Goal: Information Seeking & Learning: Find specific fact

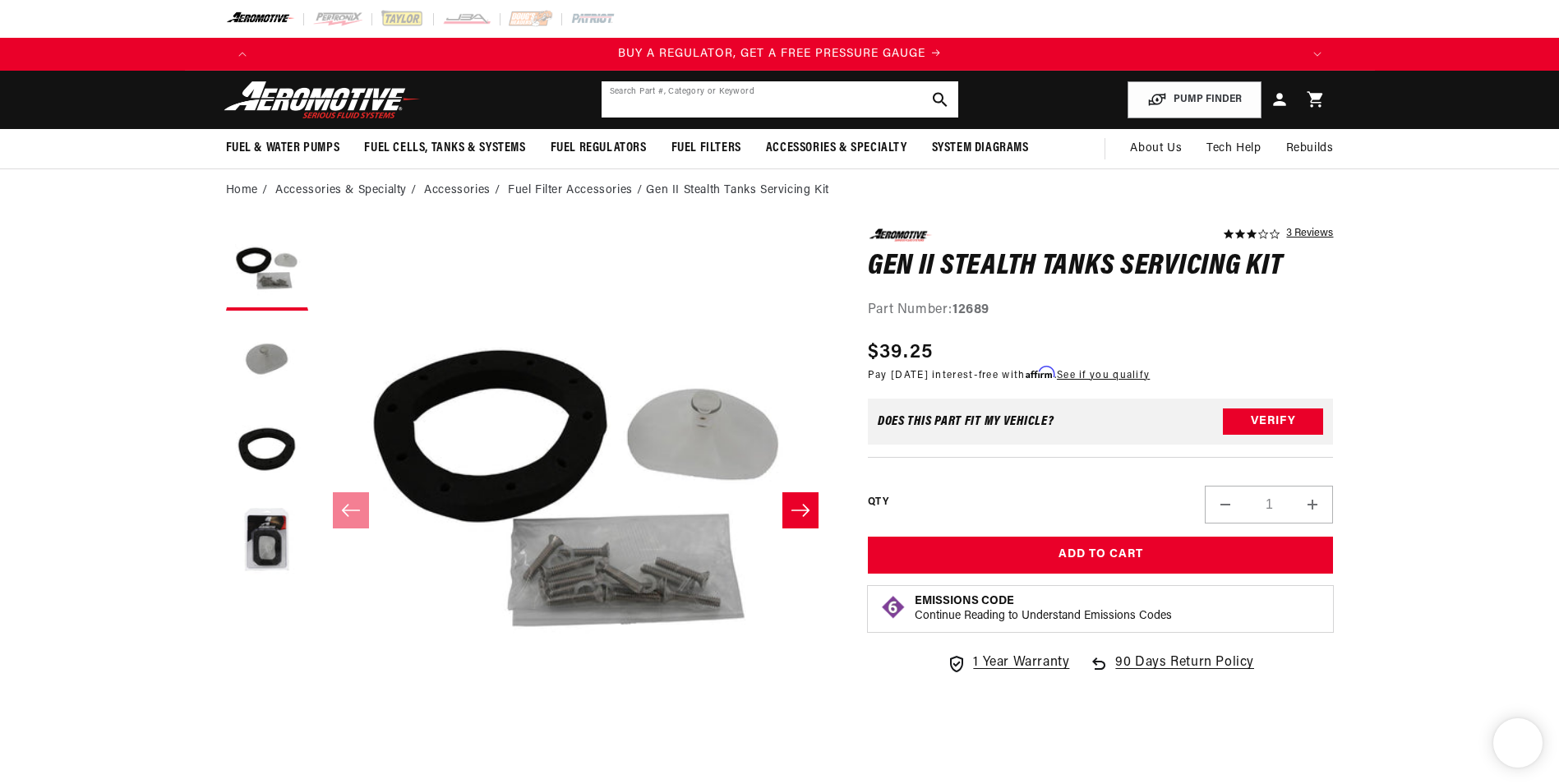
drag, startPoint x: 0, startPoint y: 0, endPoint x: 815, endPoint y: 96, distance: 820.6
click at [815, 96] on input "text" at bounding box center [780, 99] width 357 height 36
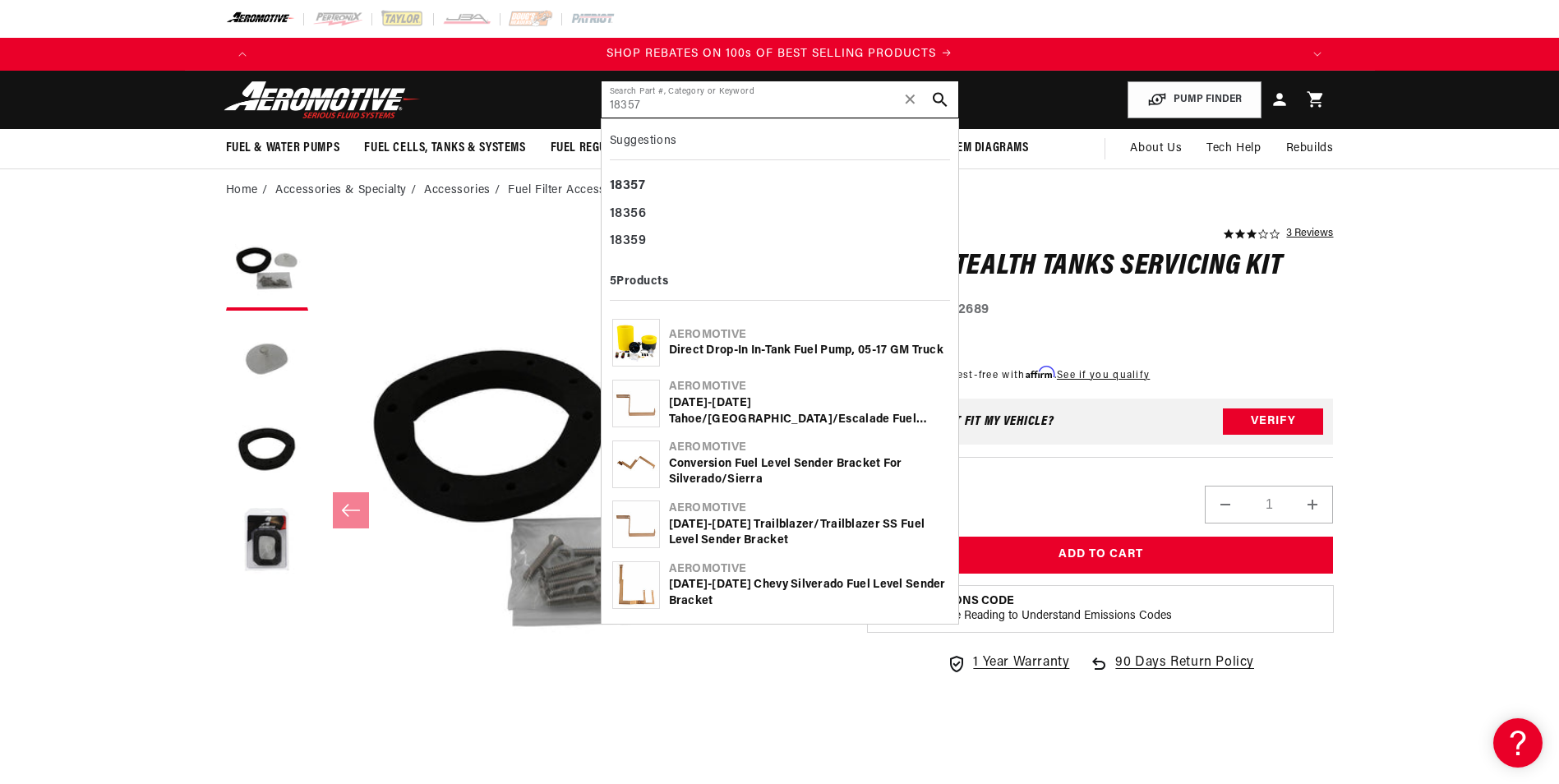
type input "18357"
click at [798, 348] on div "Direct Drop-In In-Tank Fuel Pump, 05-17 GM Truck" at bounding box center [808, 350] width 279 height 16
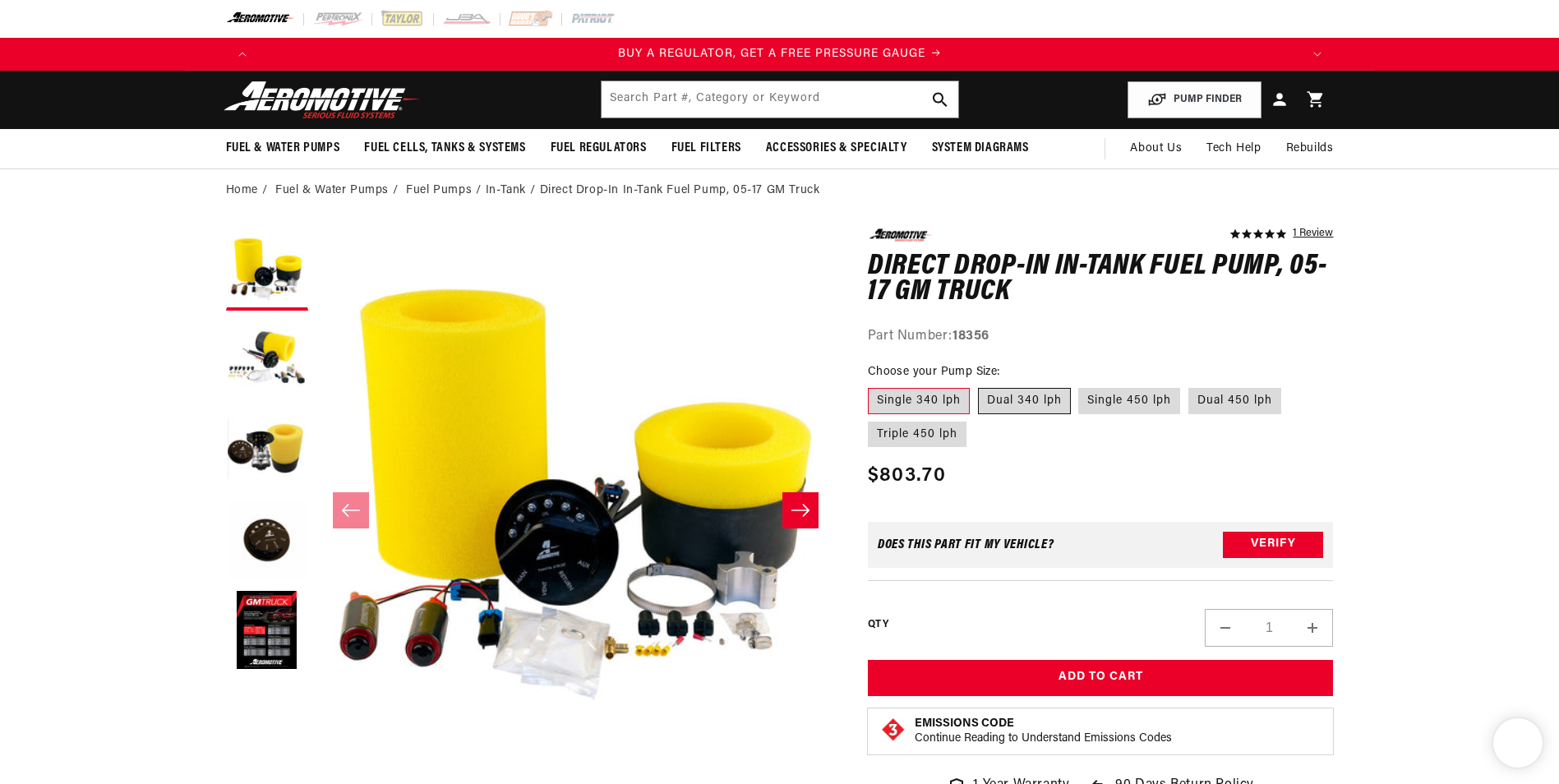
click at [1040, 403] on label "Dual 340 lph" at bounding box center [1024, 401] width 93 height 26
click at [979, 385] on input "Dual 340 lph" at bounding box center [978, 384] width 1 height 1
radio input "true"
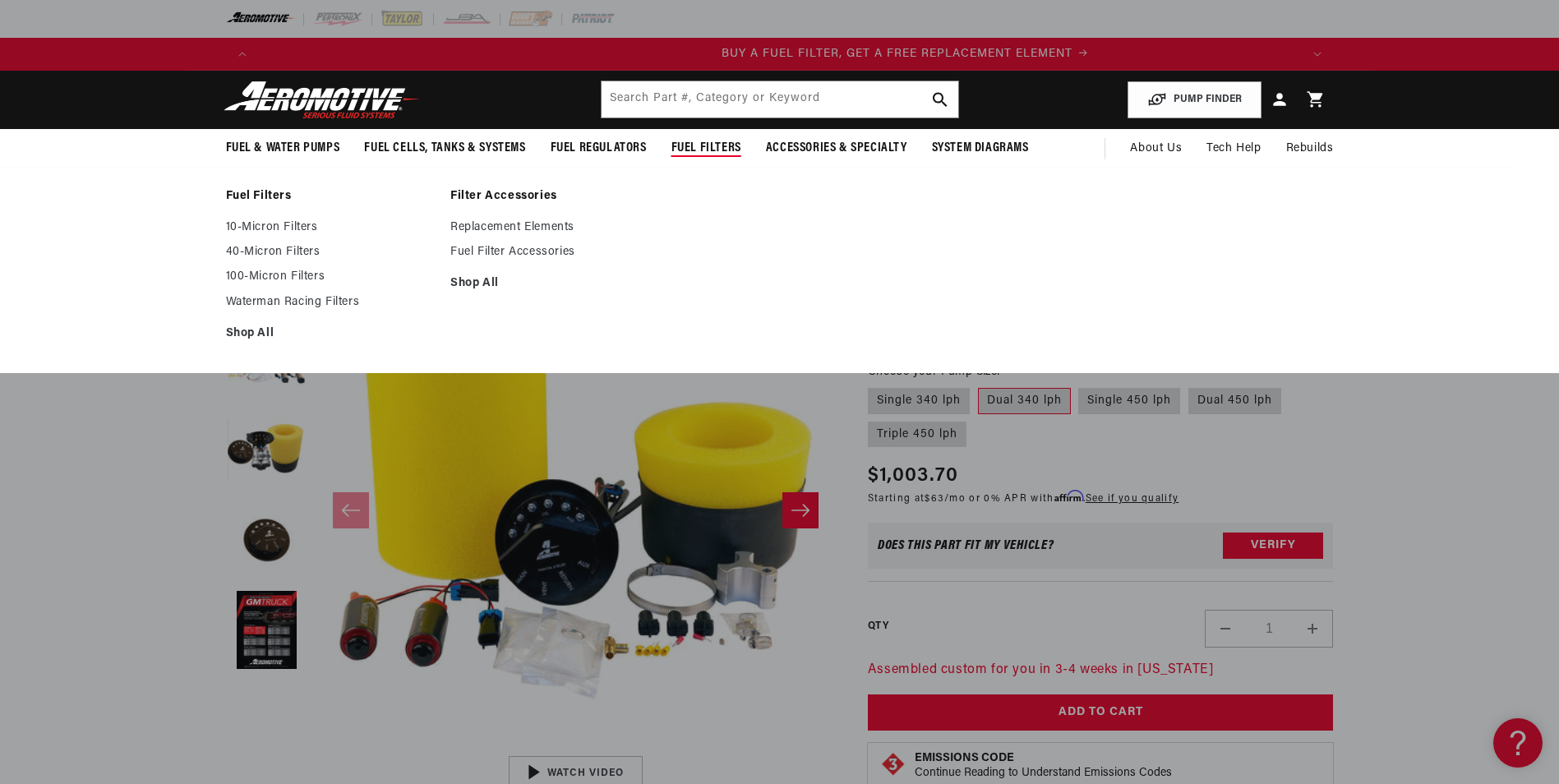
click at [749, 128] on sticky-header "Fuel & Water Pumps Back In-Tank Water Pumps" at bounding box center [780, 120] width 1559 height 98
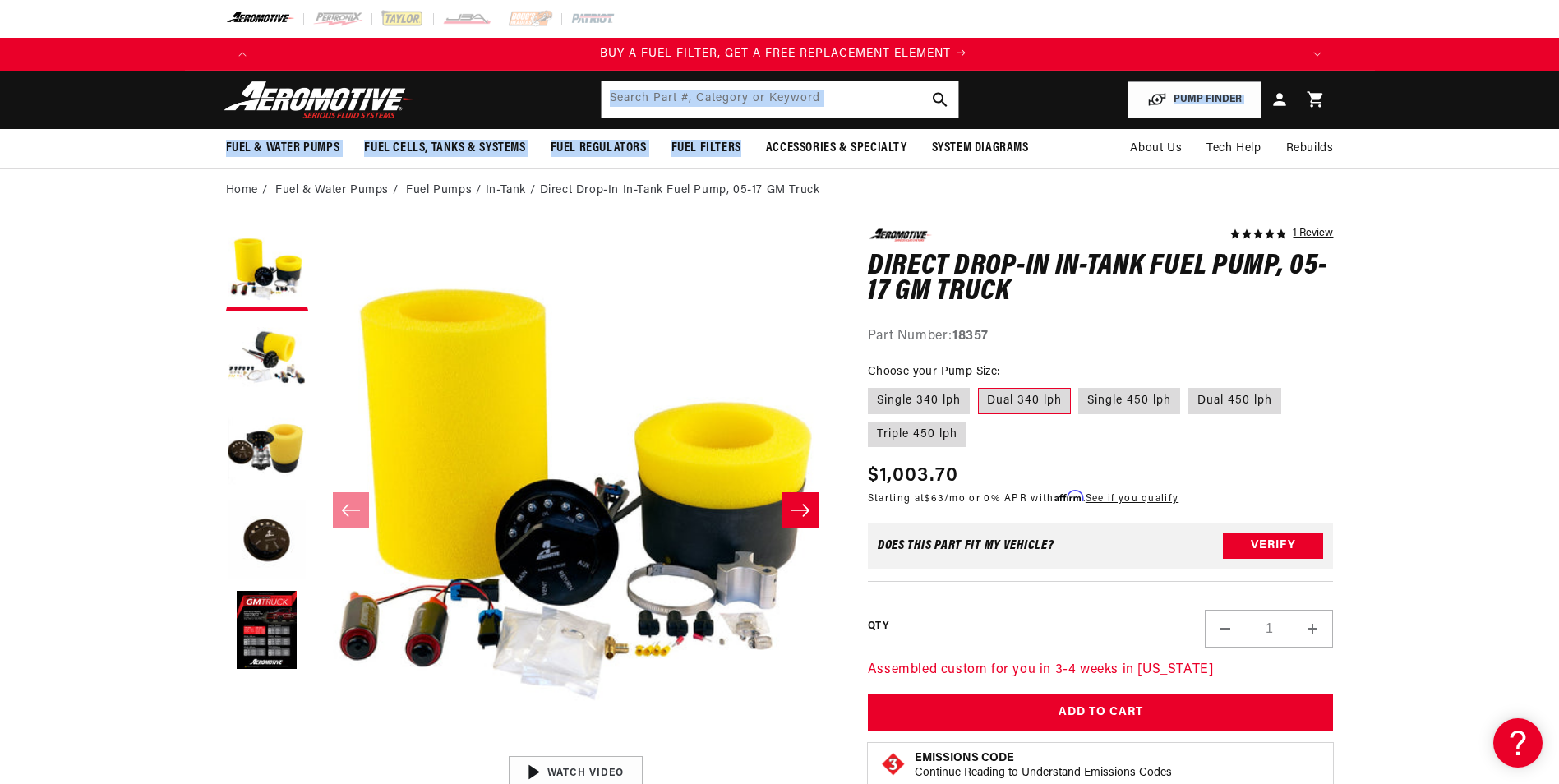
scroll to position [0, 1042]
drag, startPoint x: 749, startPoint y: 128, endPoint x: 737, endPoint y: 101, distance: 29.5
click at [737, 101] on input "text" at bounding box center [780, 99] width 357 height 36
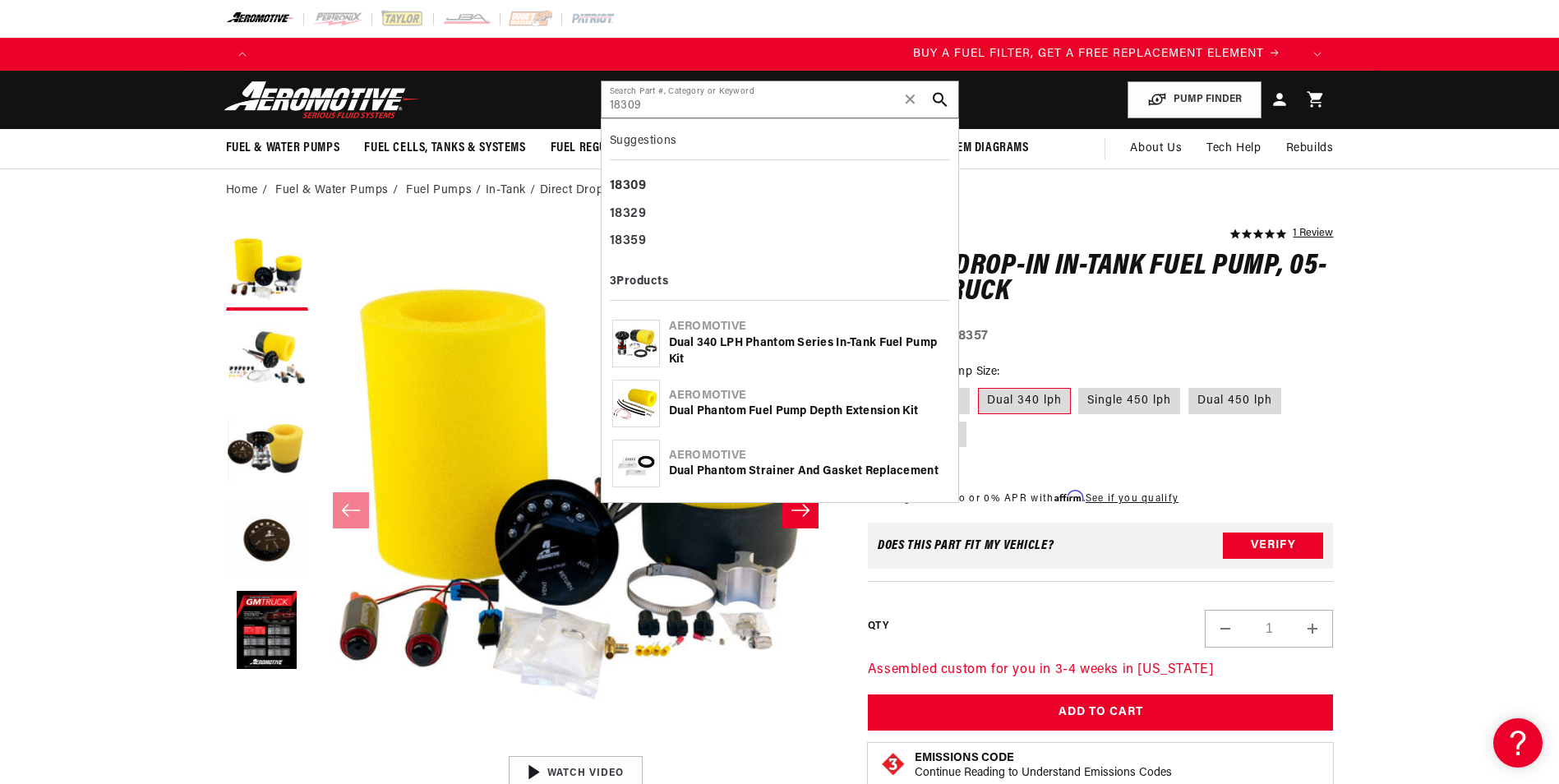
scroll to position [0, 0]
drag, startPoint x: 711, startPoint y: 105, endPoint x: 505, endPoint y: 98, distance: 206.1
click at [505, 98] on header "Fuel & Water Pumps Back In-Tank In-Line Fuel Pumps" at bounding box center [780, 100] width 1191 height 59
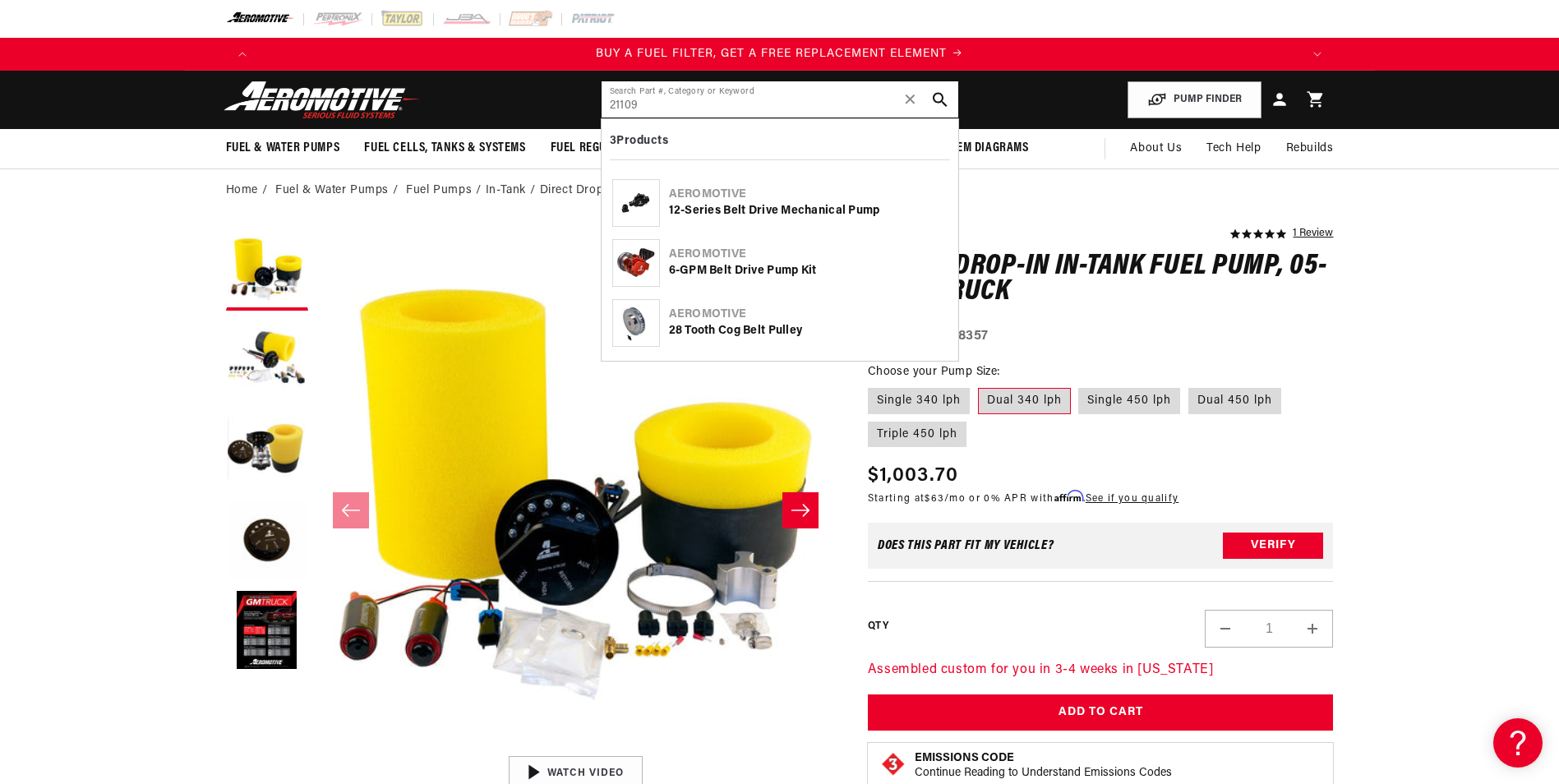
type input "21109"
click at [727, 327] on div "28 Tooth Cog Belt Pulley" at bounding box center [808, 331] width 279 height 16
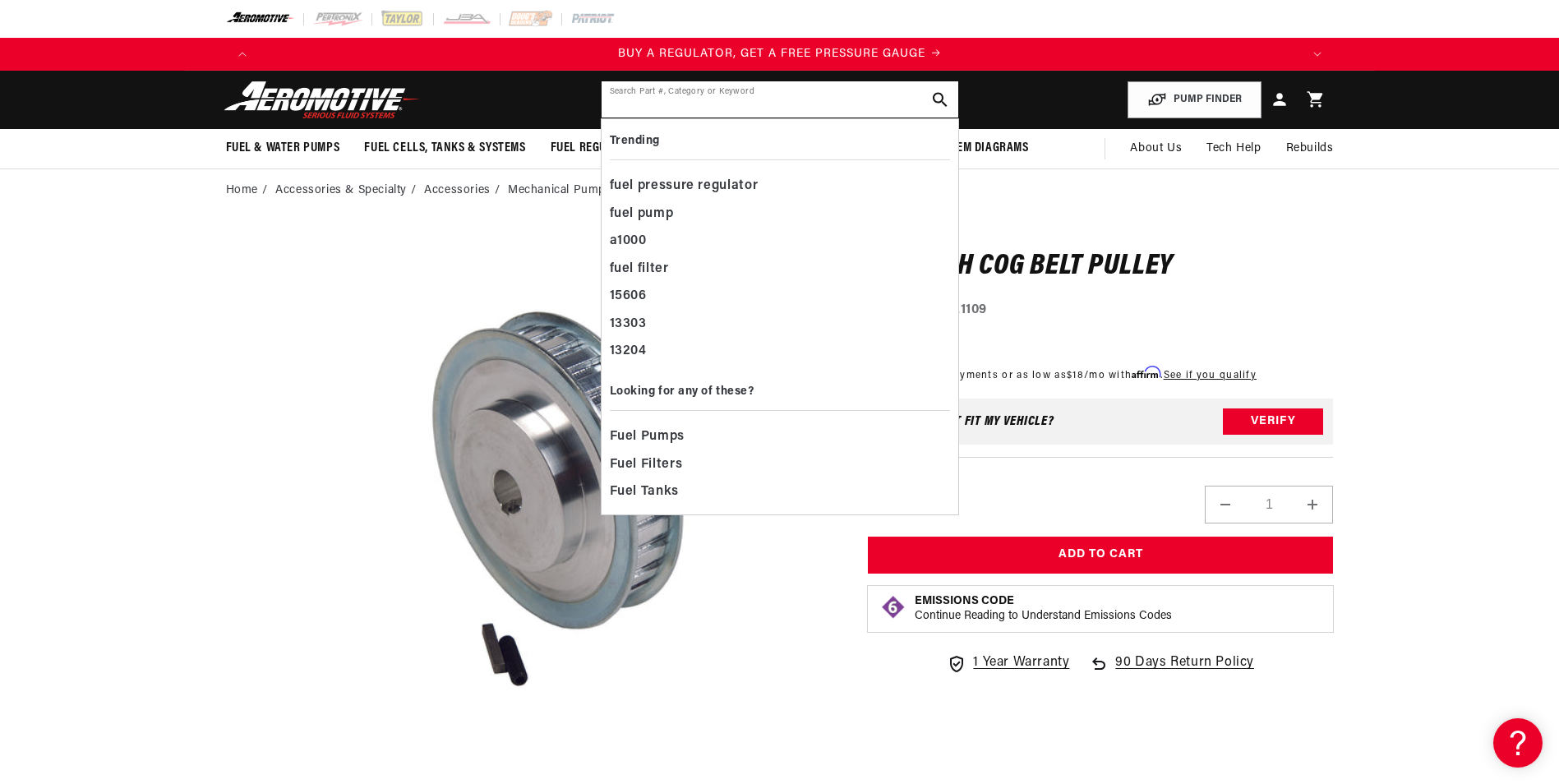
click at [716, 102] on input "text" at bounding box center [780, 99] width 357 height 36
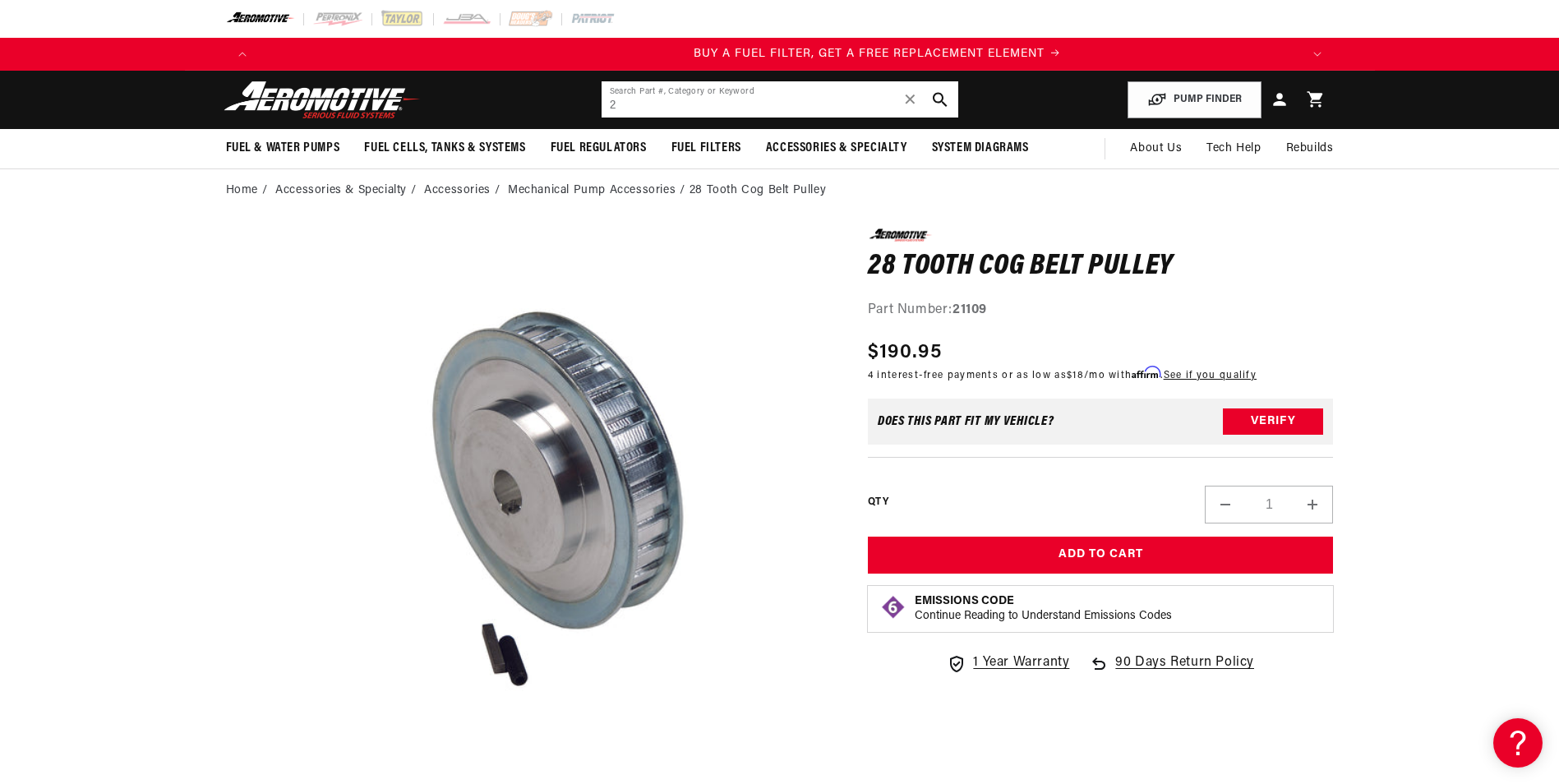
scroll to position [0, 1042]
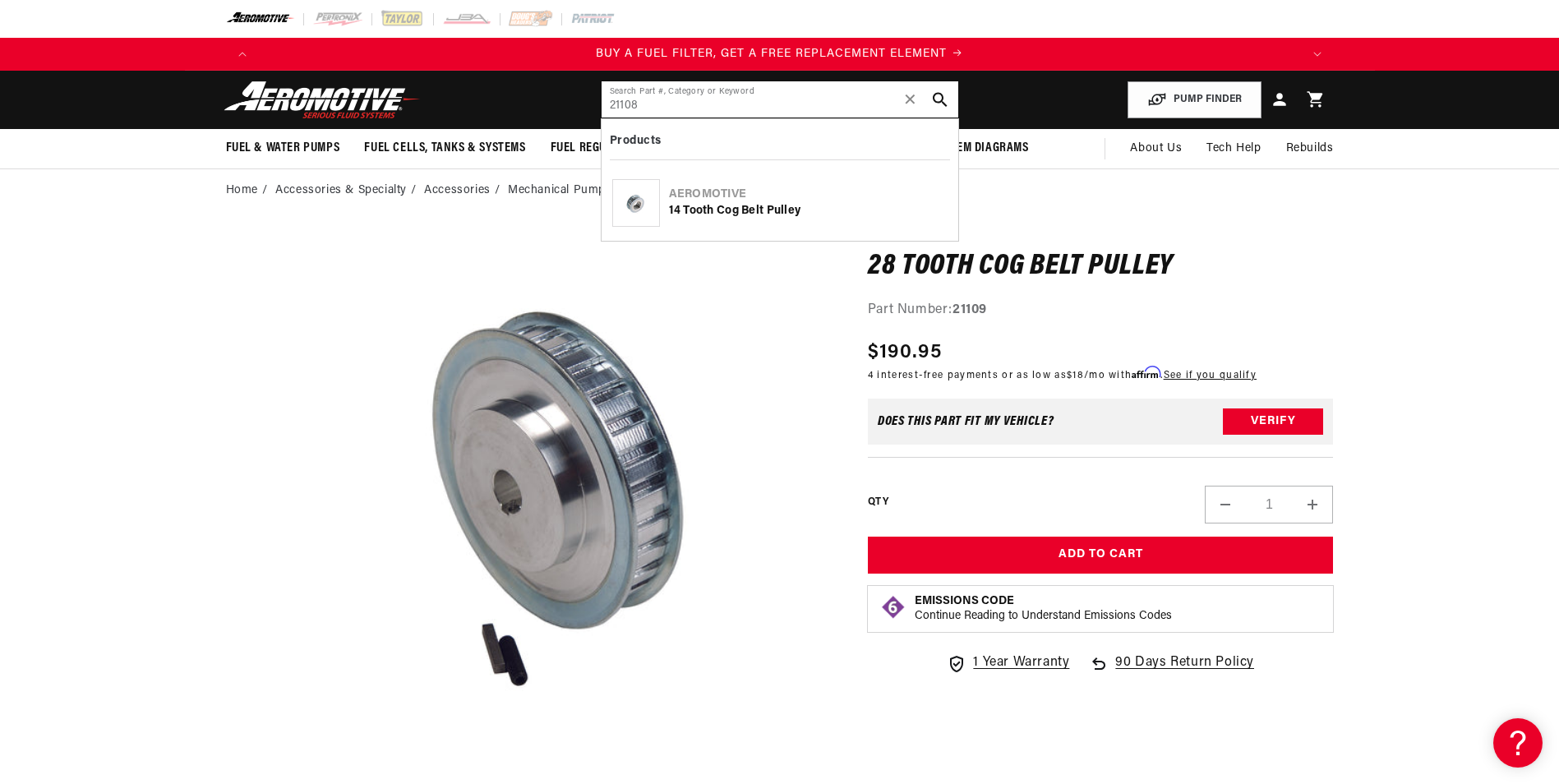
type input "21108"
click at [762, 212] on div "14 Tooth Cog Belt Pulley" at bounding box center [808, 211] width 279 height 16
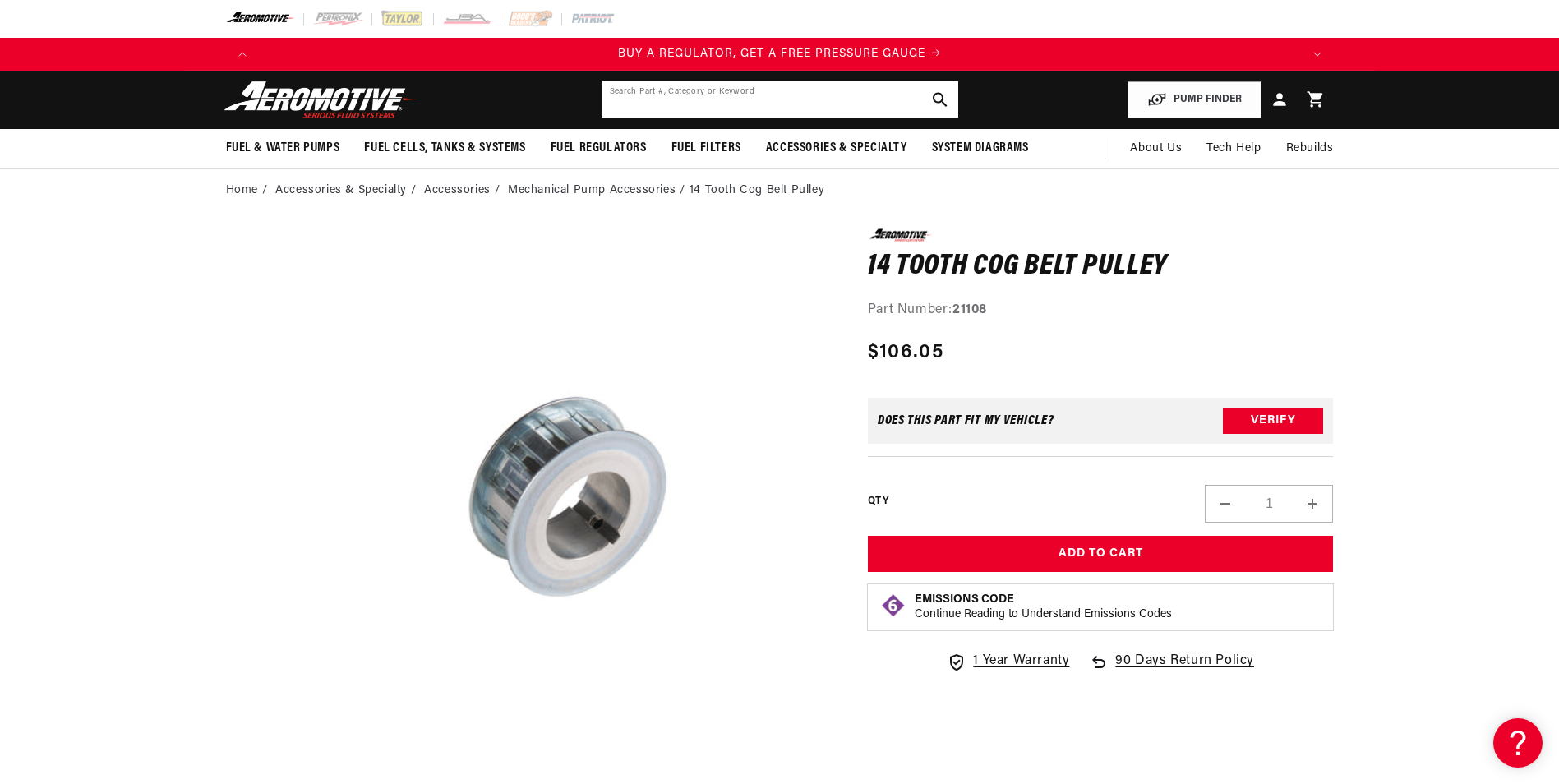
click at [716, 101] on input "text" at bounding box center [780, 99] width 357 height 36
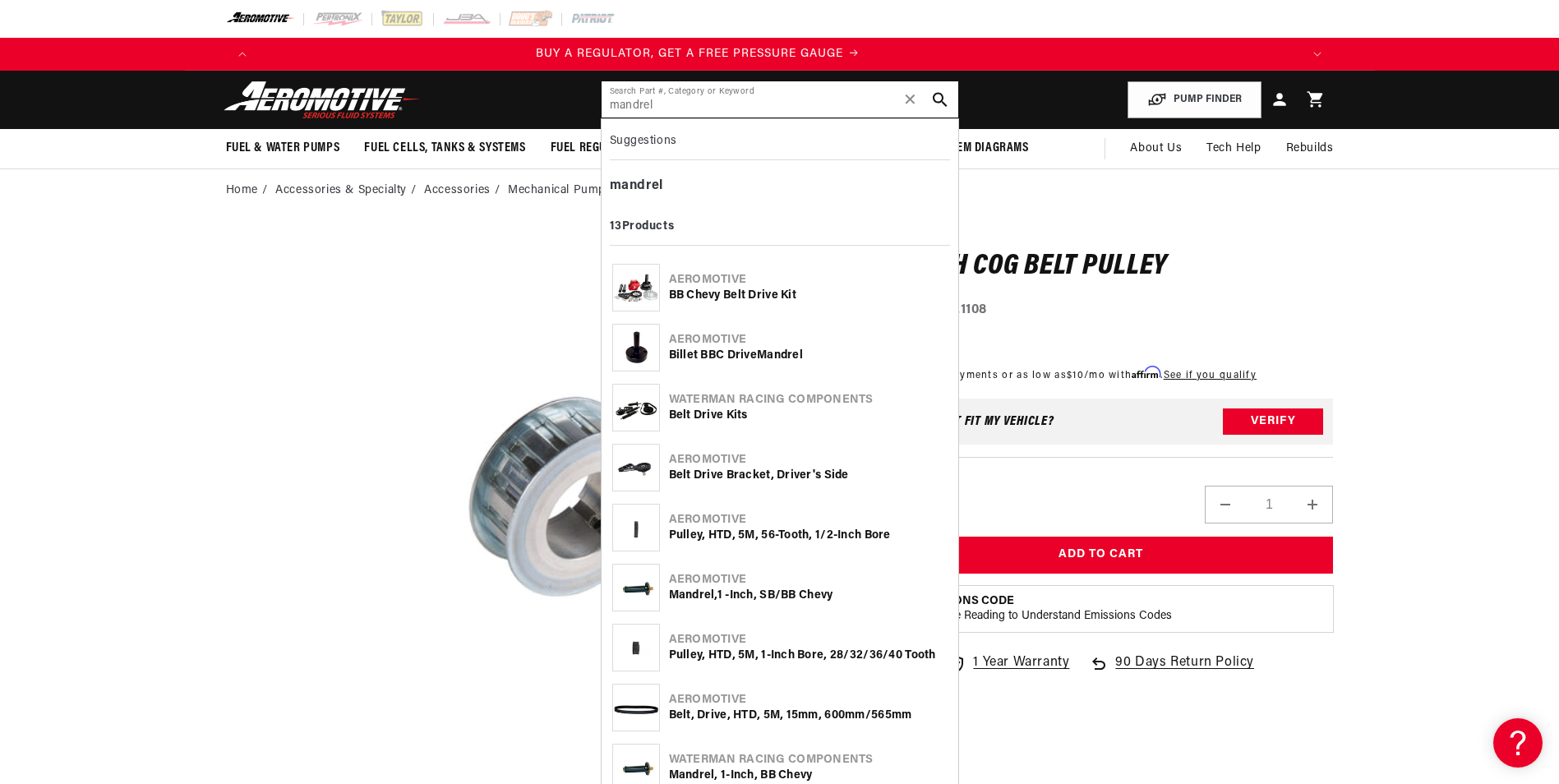
type input "mandrel"
drag, startPoint x: 772, startPoint y: 332, endPoint x: 770, endPoint y: 349, distance: 17.1
click at [771, 332] on div "Aeromotive" at bounding box center [808, 339] width 279 height 16
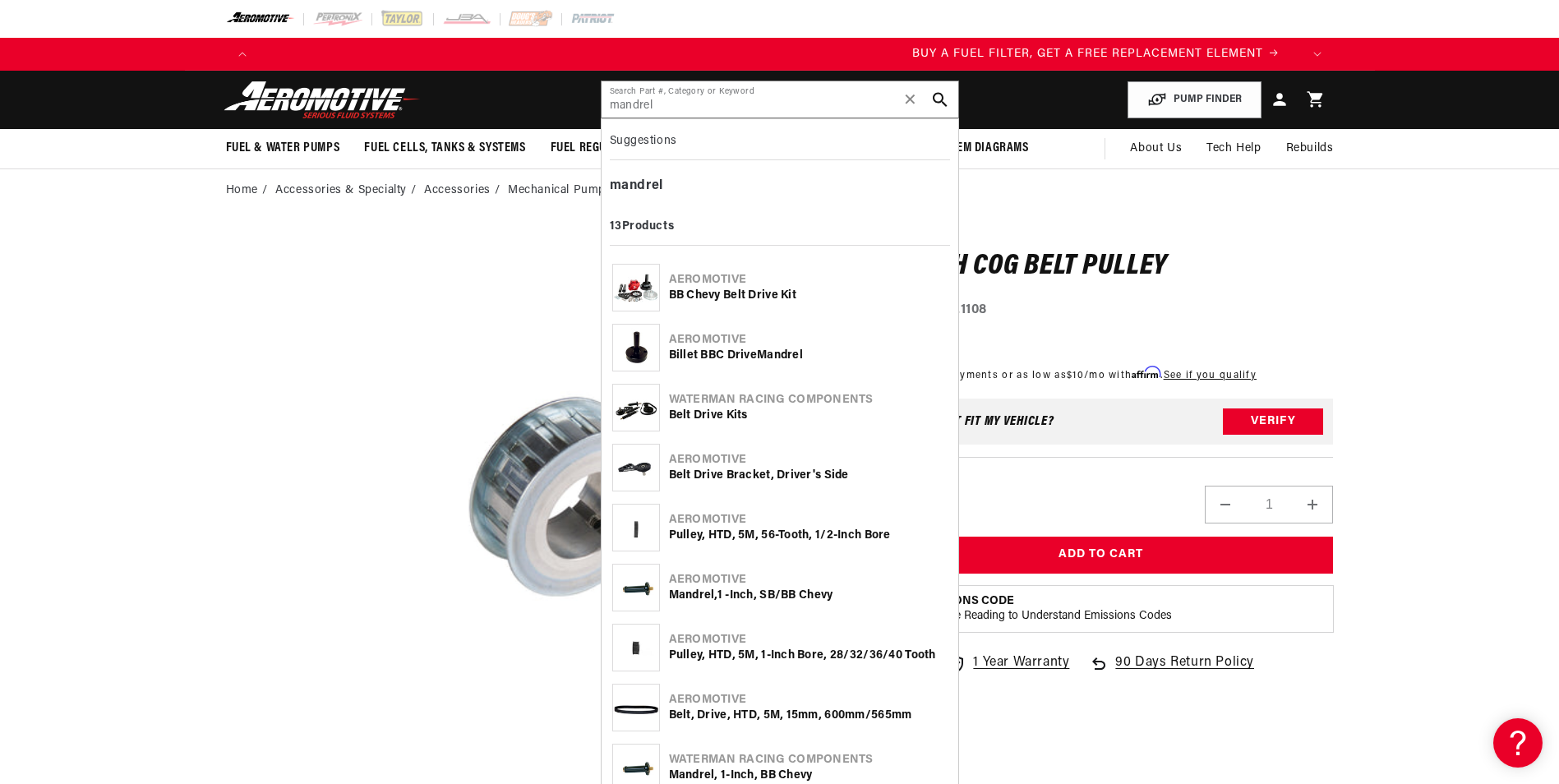
scroll to position [0, 969]
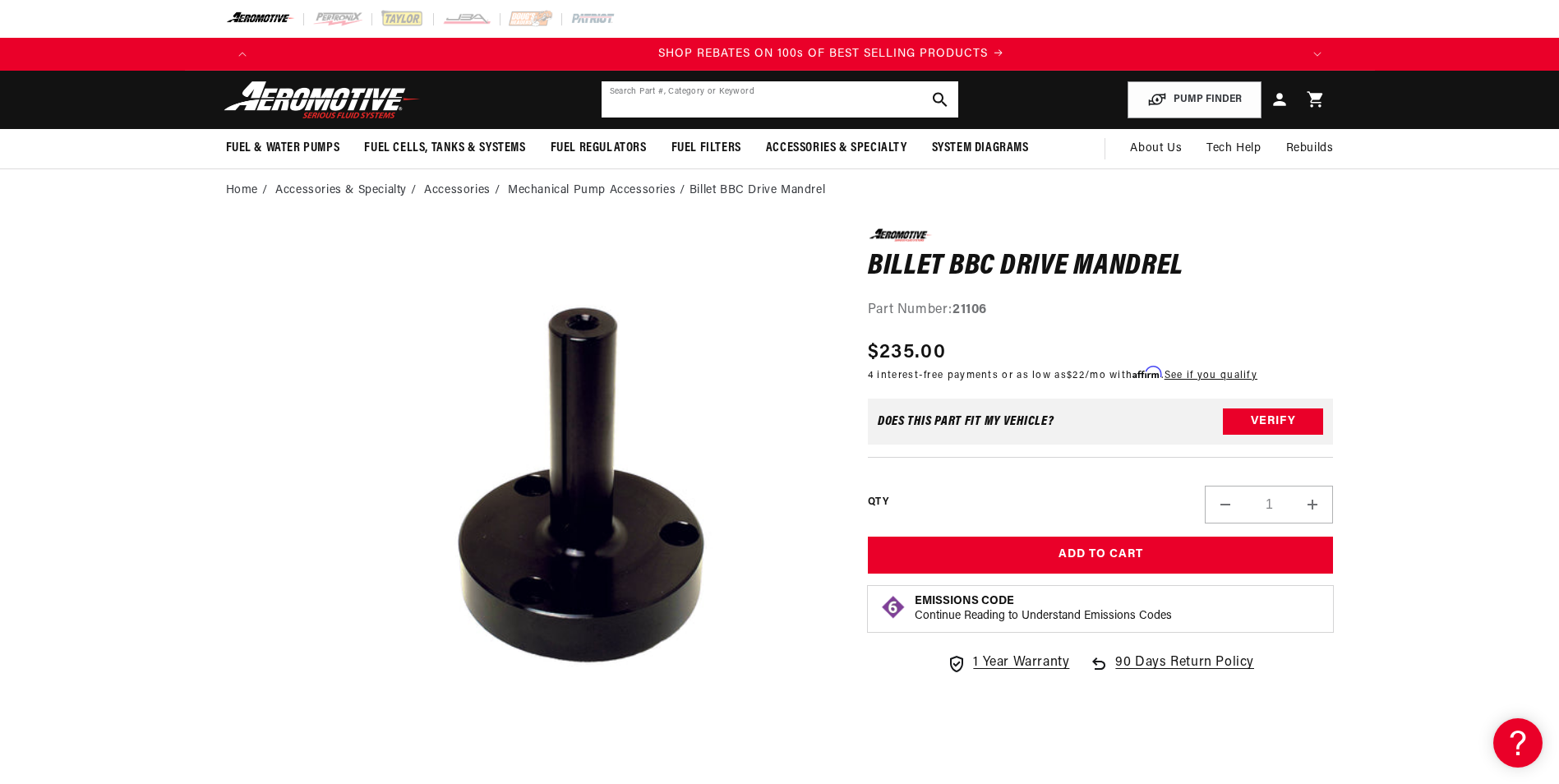
scroll to position [0, 2084]
click at [685, 85] on input "text" at bounding box center [780, 99] width 357 height 36
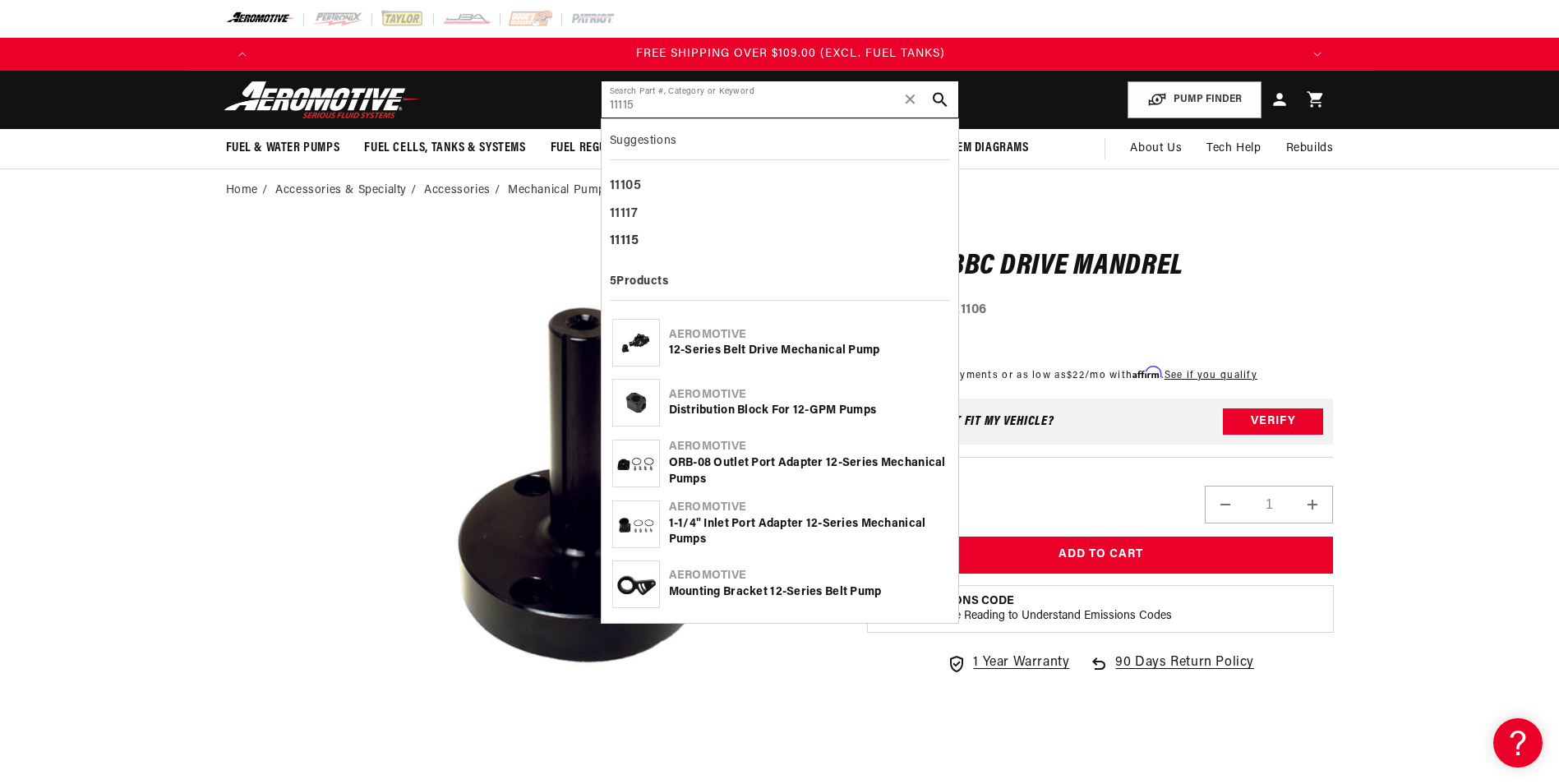
scroll to position [0, 3127]
type input "11115"
click at [760, 349] on div "12-Series Belt Drive Mechanical Pump" at bounding box center [808, 350] width 279 height 16
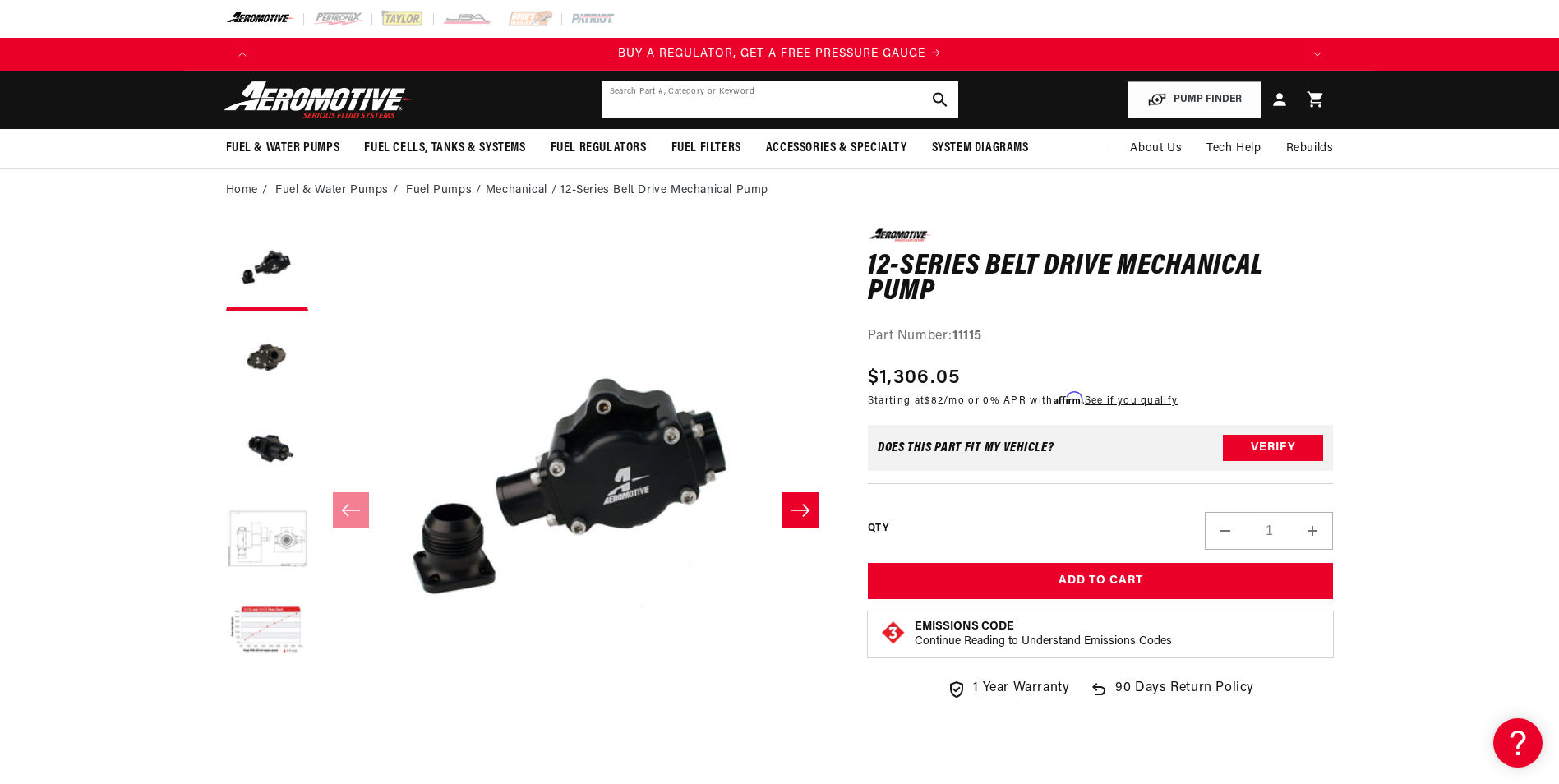
click at [729, 95] on input "text" at bounding box center [780, 99] width 357 height 36
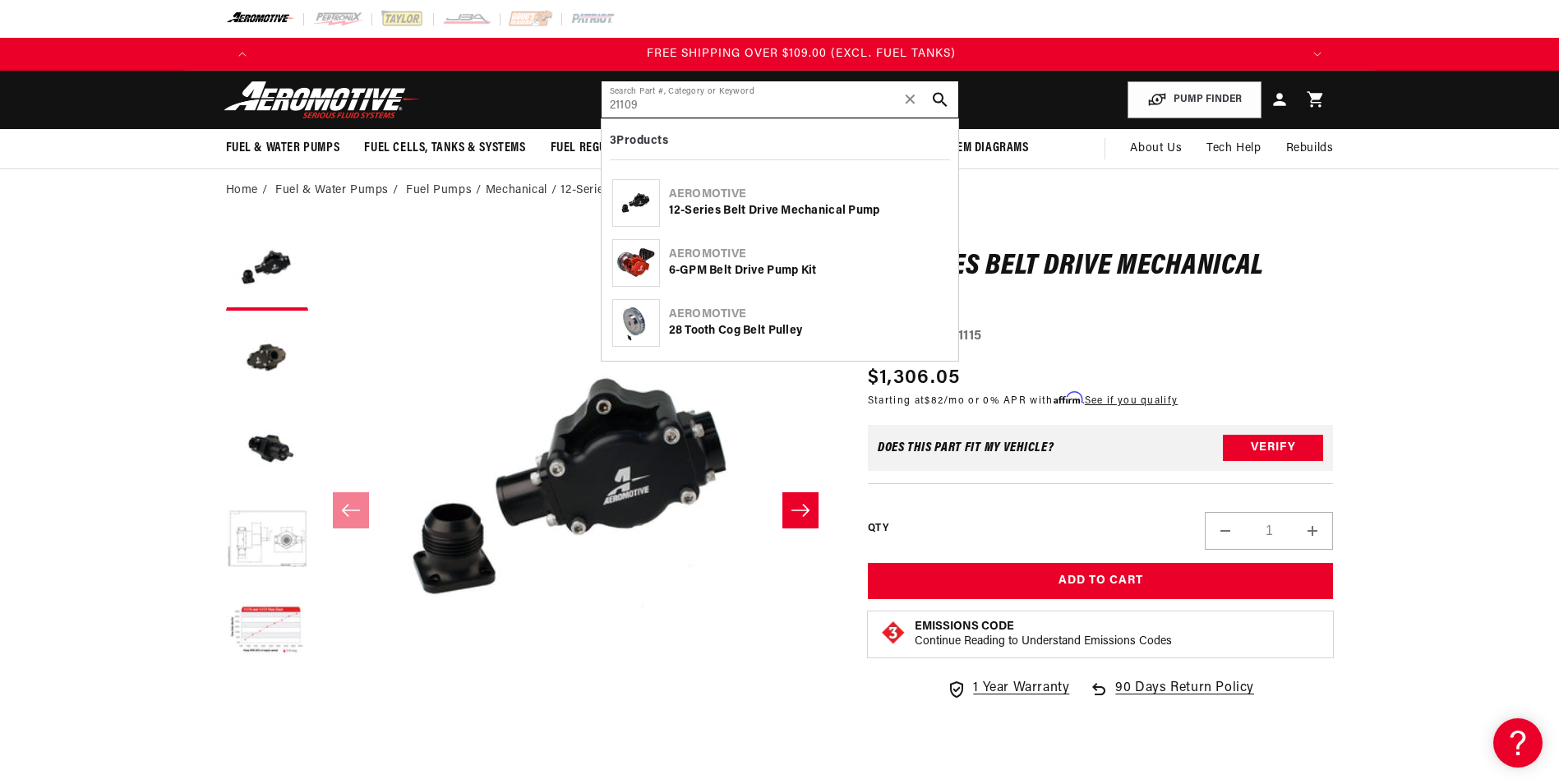
scroll to position [0, 3127]
type input "21109"
click at [745, 333] on div "28 Tooth Cog Belt Pulley" at bounding box center [808, 331] width 279 height 16
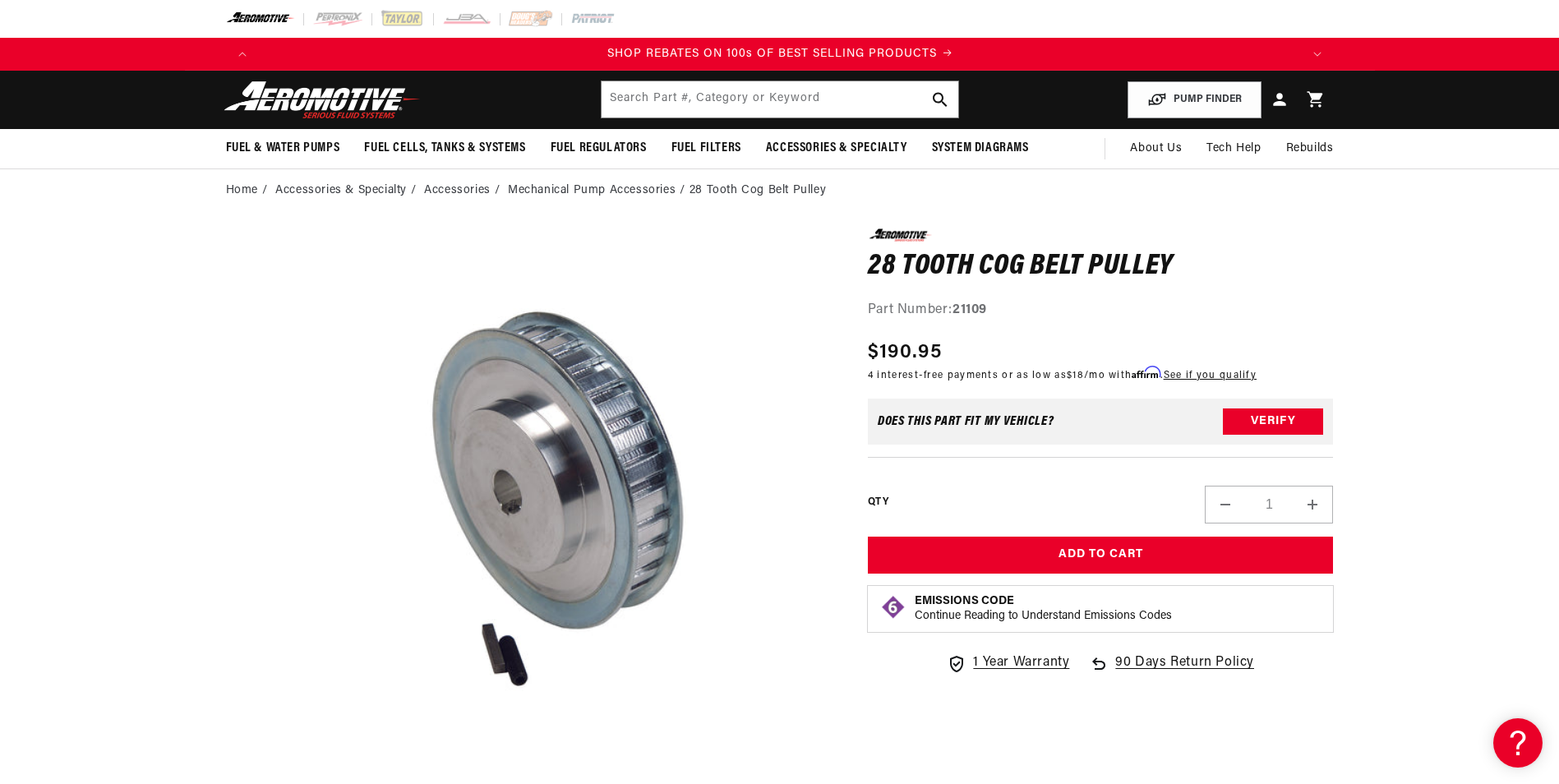
scroll to position [0, 2084]
click at [730, 106] on input "text" at bounding box center [780, 99] width 357 height 36
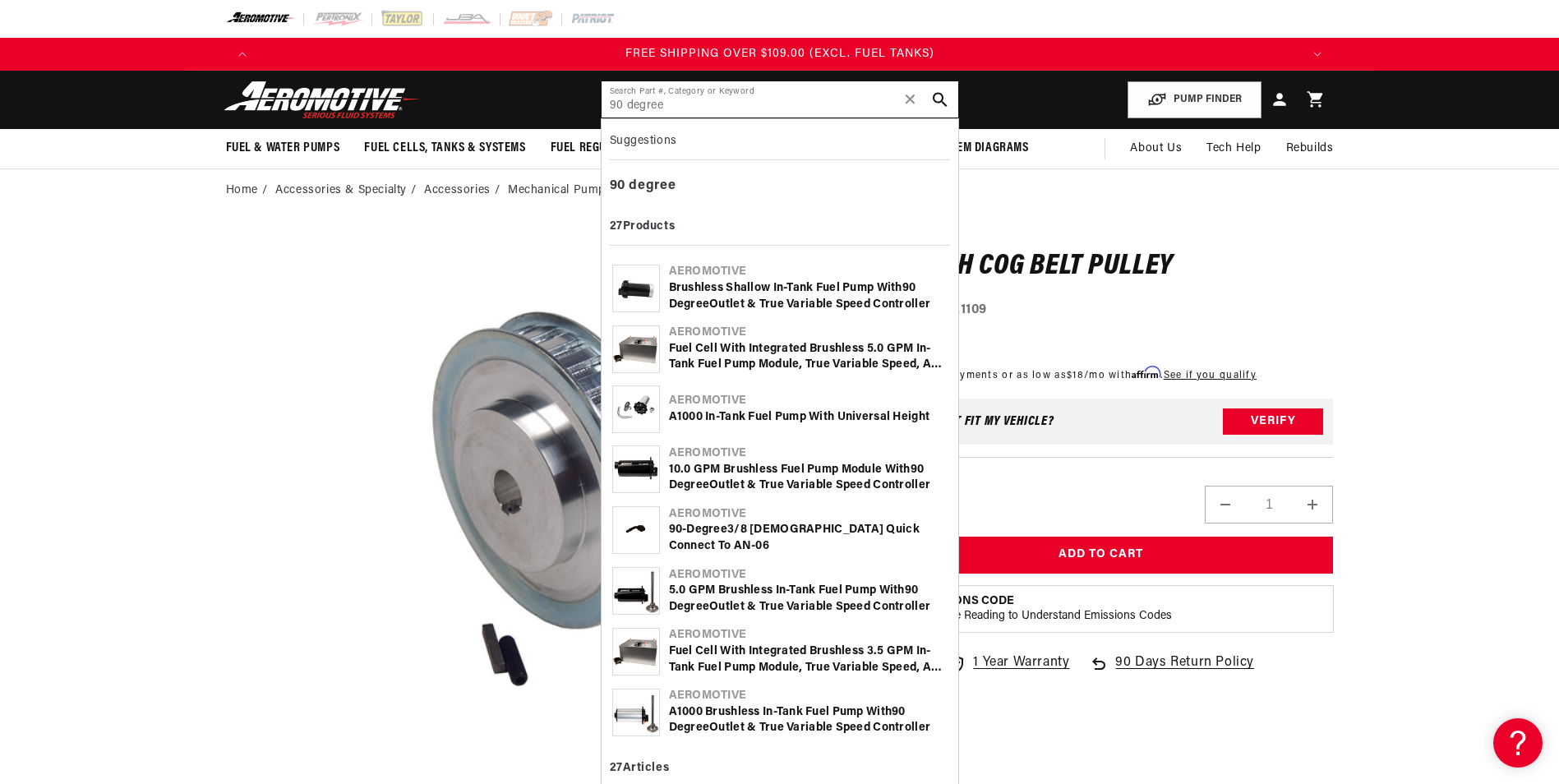
type input "90 degree"
click at [826, 299] on div "Brushless Shallow In-Tank Fuel Pump with 90 Degree Outlet & True Variable Speed…" at bounding box center [808, 297] width 279 height 32
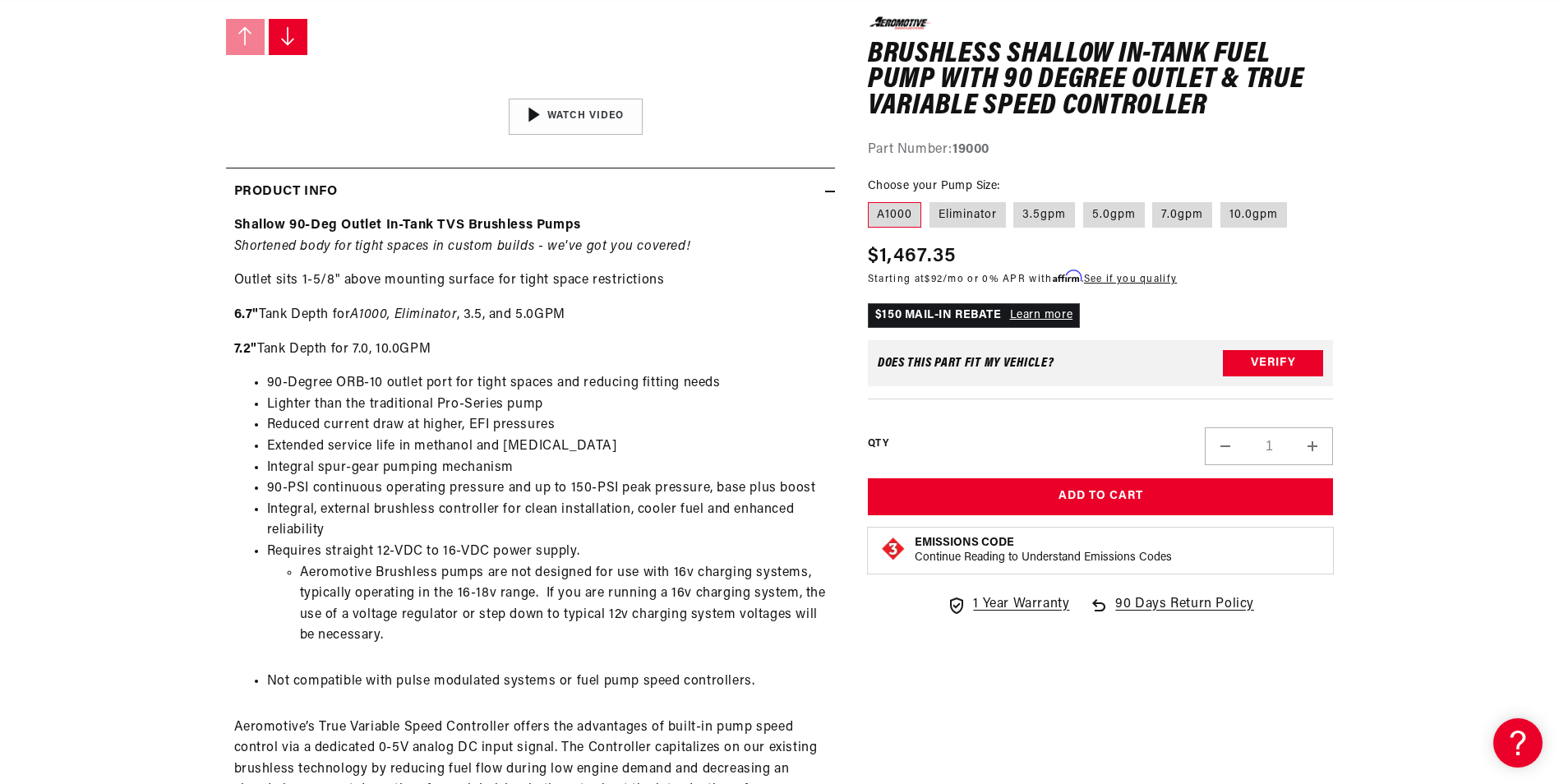
scroll to position [0, 1042]
drag, startPoint x: 275, startPoint y: 280, endPoint x: 741, endPoint y: 272, distance: 466.1
click at [741, 272] on p "Outlet sits 1-5/8" above mounting surface for tight space restrictions" at bounding box center [530, 281] width 592 height 22
